Goal: Transaction & Acquisition: Subscribe to service/newsletter

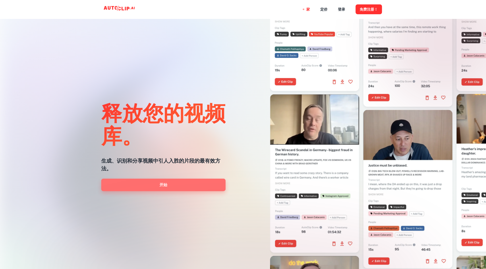
click at [156, 188] on link "开始" at bounding box center [163, 185] width 124 height 12
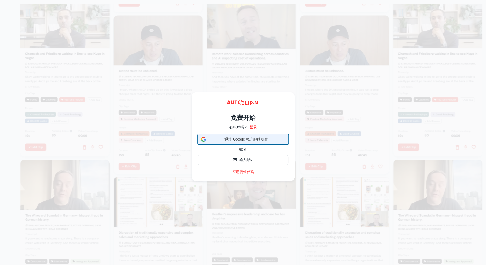
click at [232, 139] on font "通过 Google 帐户继续操作" at bounding box center [246, 139] width 44 height 4
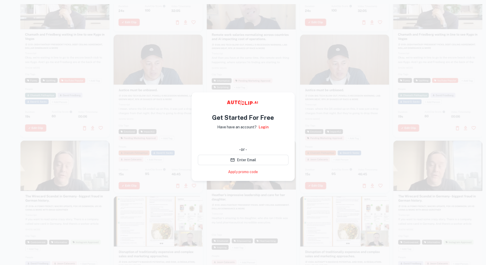
click at [248, 182] on video at bounding box center [251, 162] width 89 height 45
